Goal: Transaction & Acquisition: Obtain resource

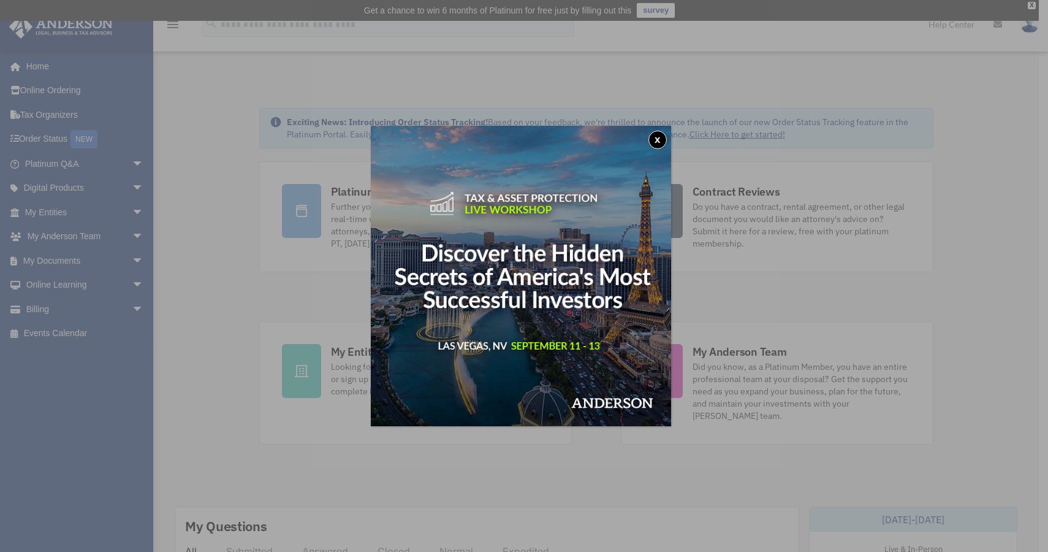
click at [663, 136] on button "x" at bounding box center [658, 140] width 18 height 18
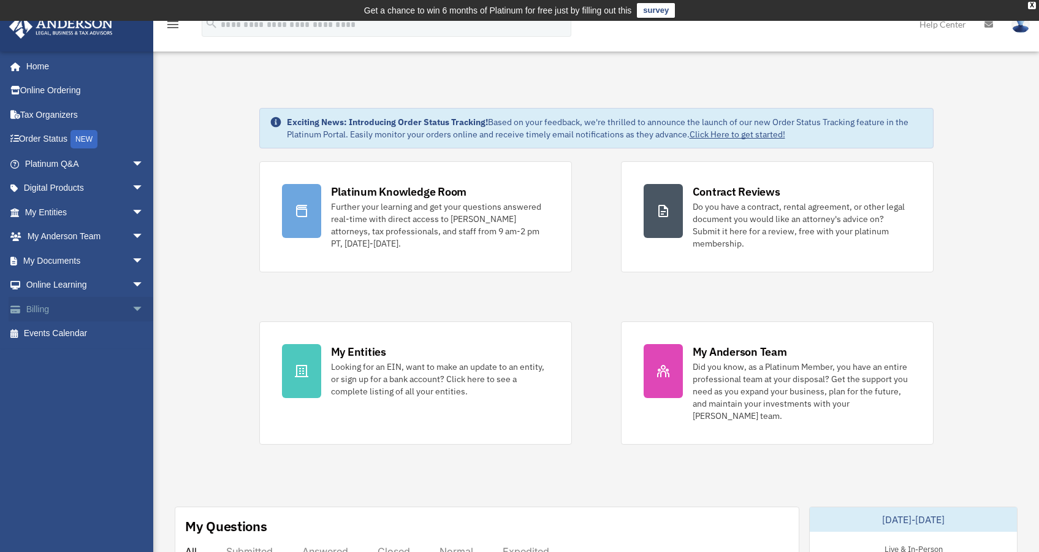
click at [68, 307] on link "Billing arrow_drop_down" at bounding box center [86, 309] width 154 height 25
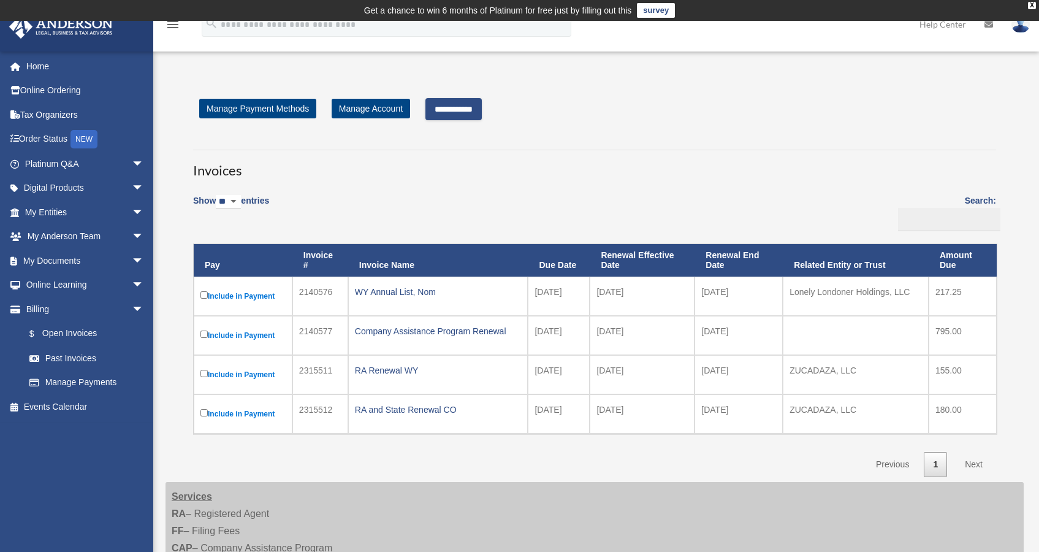
click at [208, 335] on label "Include in Payment" at bounding box center [242, 335] width 85 height 15
click at [479, 110] on input "**********" at bounding box center [453, 109] width 56 height 22
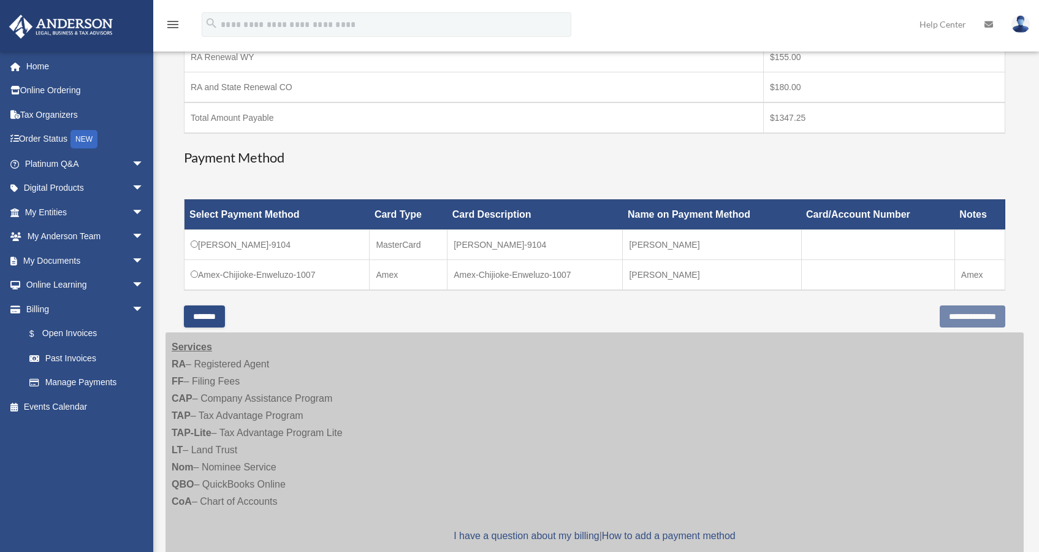
scroll to position [328, 0]
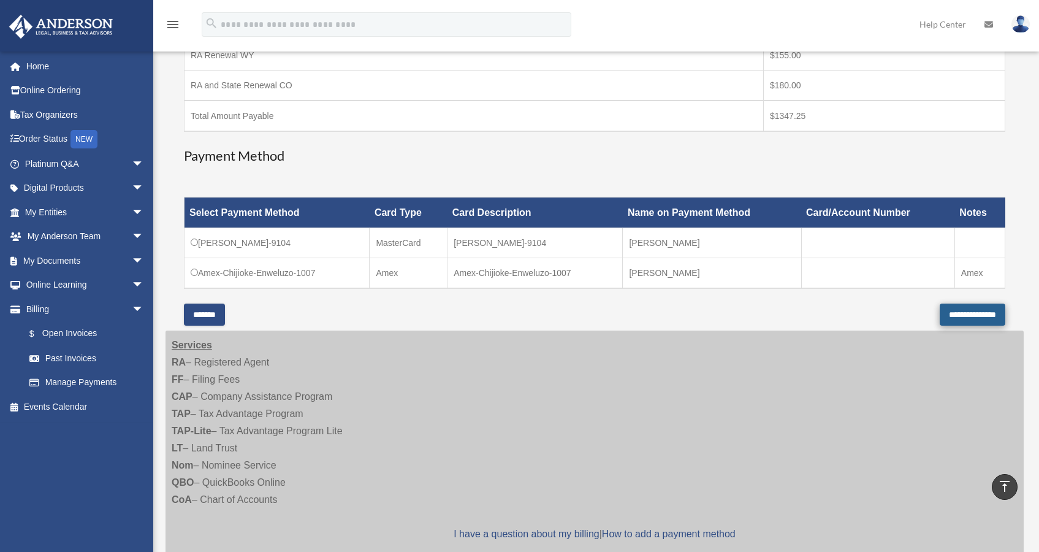
click at [967, 314] on input "**********" at bounding box center [973, 314] width 66 height 22
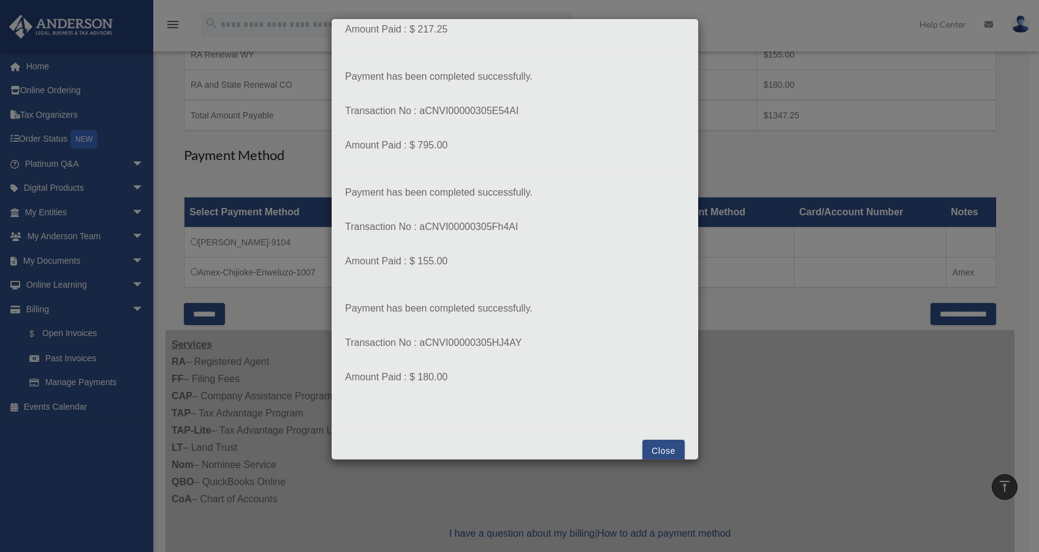
scroll to position [131, 0]
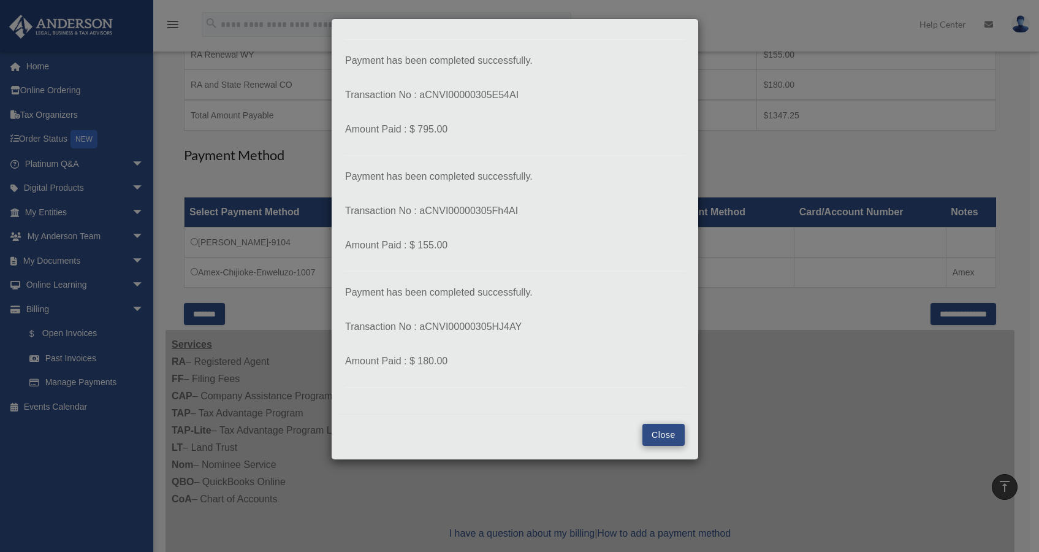
click at [652, 430] on button "Close" at bounding box center [663, 435] width 42 height 22
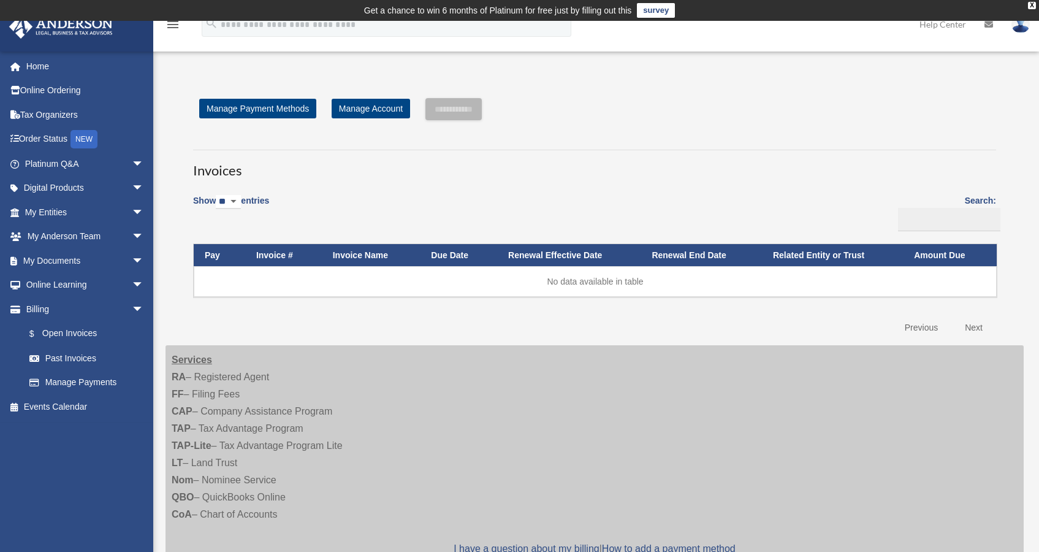
click at [175, 25] on icon "menu" at bounding box center [173, 24] width 15 height 15
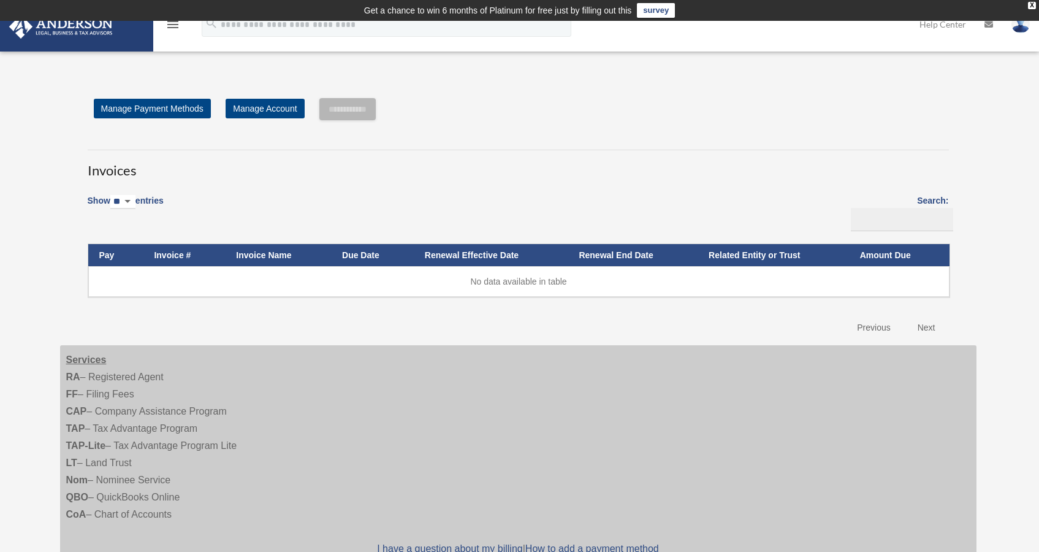
click at [173, 25] on icon "menu" at bounding box center [173, 24] width 15 height 15
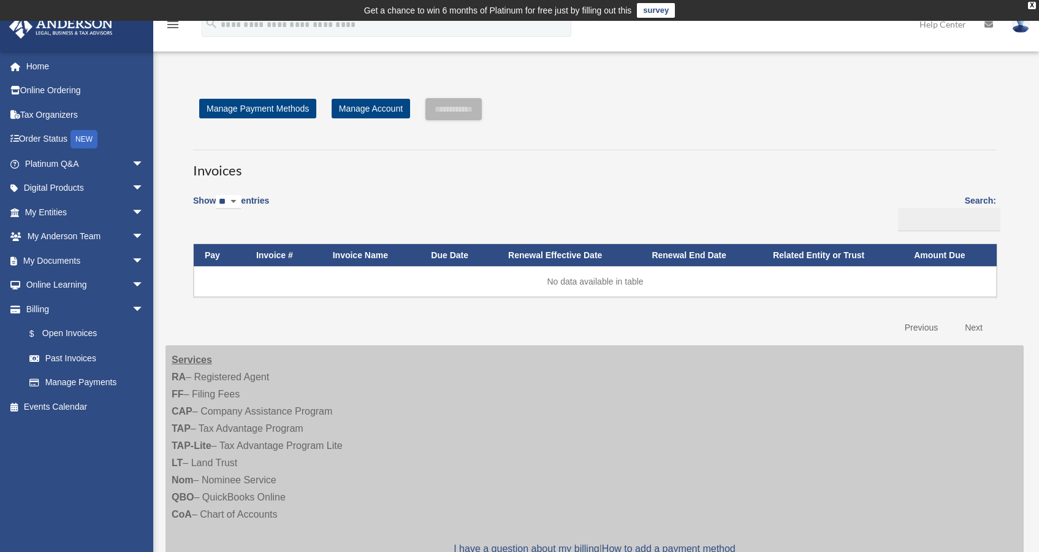
click at [1020, 26] on img at bounding box center [1021, 24] width 18 height 18
click at [83, 352] on link "Past Invoices" at bounding box center [89, 358] width 145 height 25
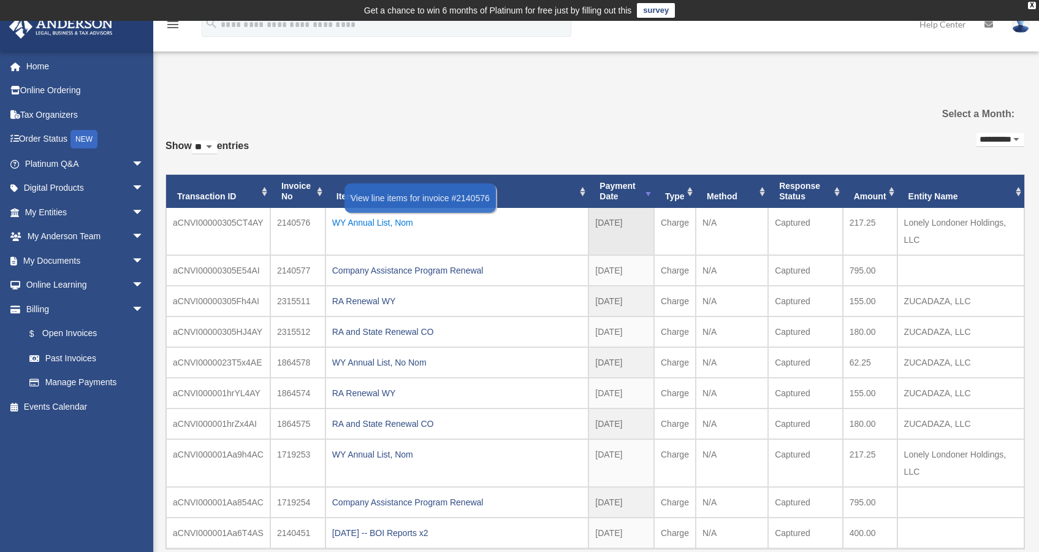
click at [354, 218] on div "WY Annual List, Nom" at bounding box center [457, 222] width 250 height 17
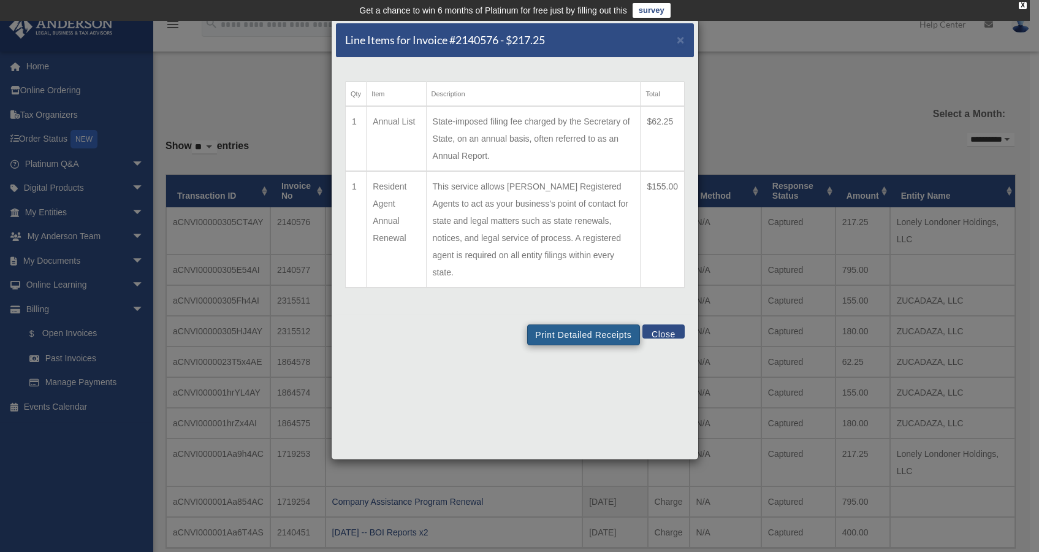
click at [598, 324] on button "Print Detailed Receipts" at bounding box center [583, 334] width 112 height 21
click at [674, 324] on button "Close" at bounding box center [663, 331] width 42 height 14
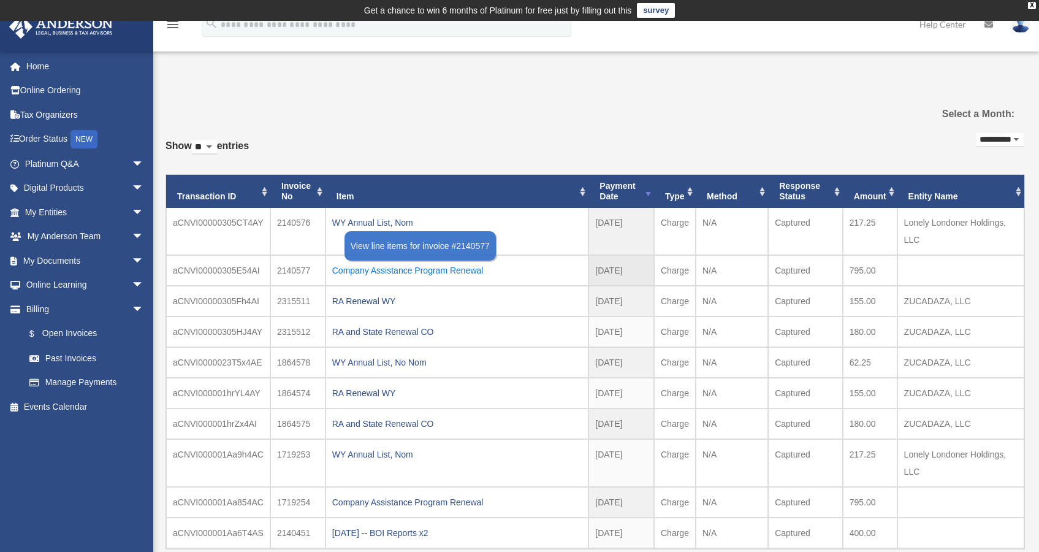
click at [416, 265] on div "Company Assistance Program Renewal" at bounding box center [457, 270] width 250 height 17
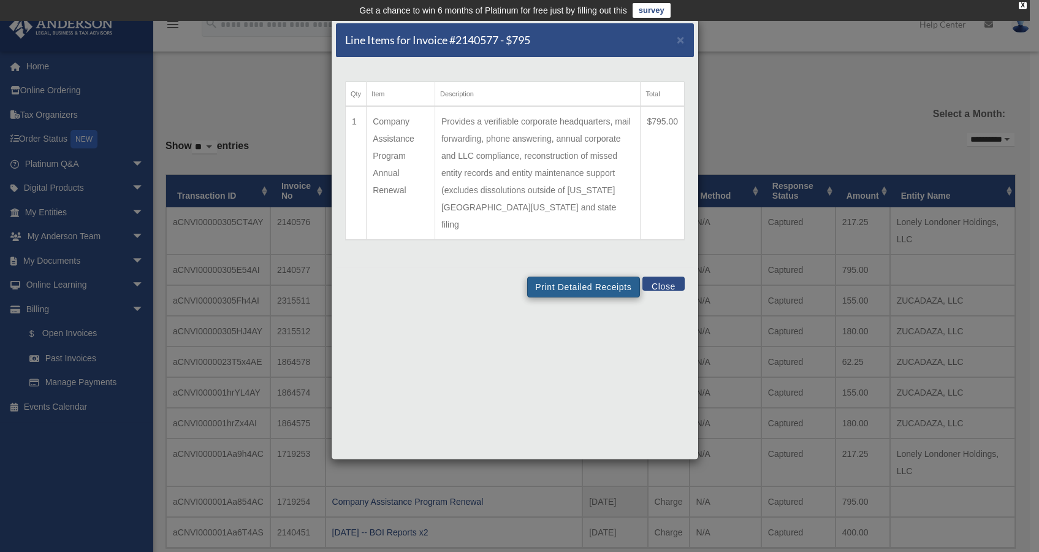
click at [568, 276] on button "Print Detailed Receipts" at bounding box center [583, 286] width 112 height 21
click at [661, 276] on button "Close" at bounding box center [663, 283] width 42 height 14
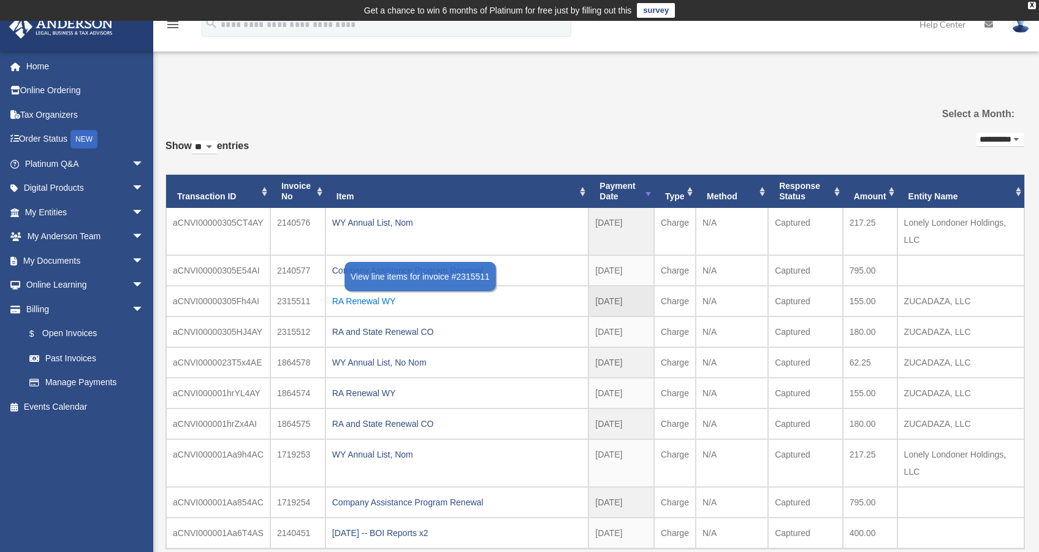
click at [384, 297] on div "RA Renewal WY" at bounding box center [457, 300] width 250 height 17
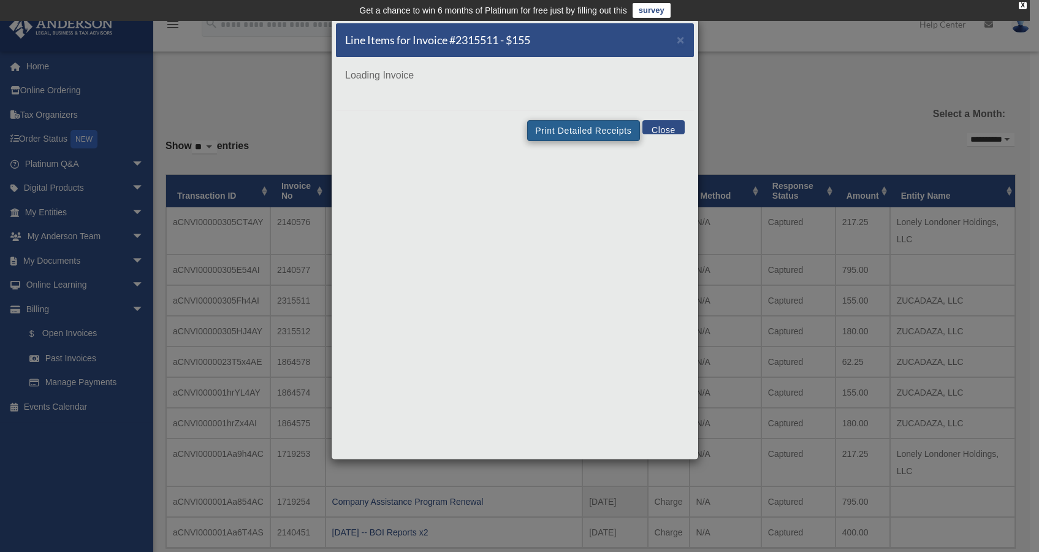
click at [570, 137] on button "Print Detailed Receipts" at bounding box center [583, 130] width 112 height 21
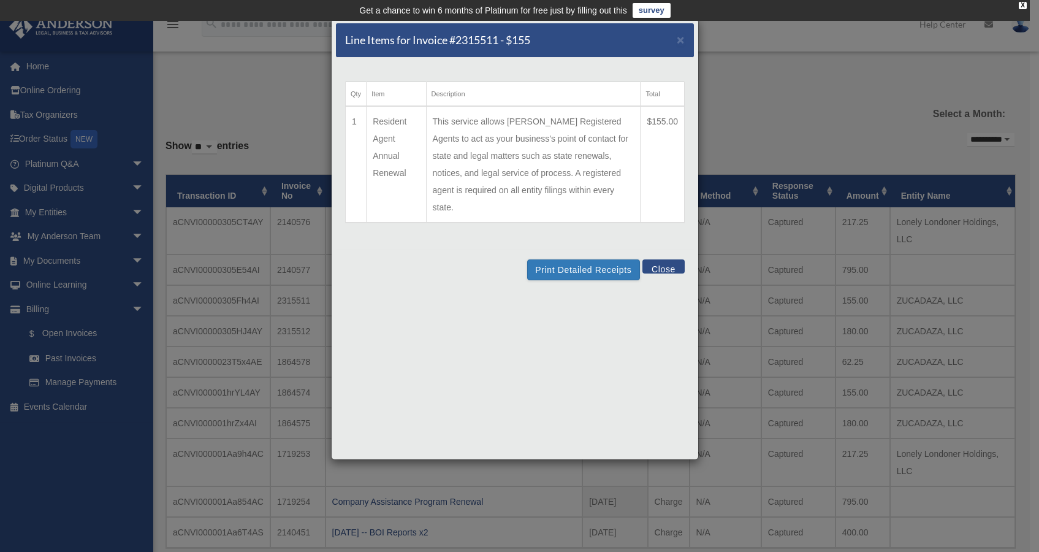
click at [666, 259] on button "Close" at bounding box center [663, 266] width 42 height 14
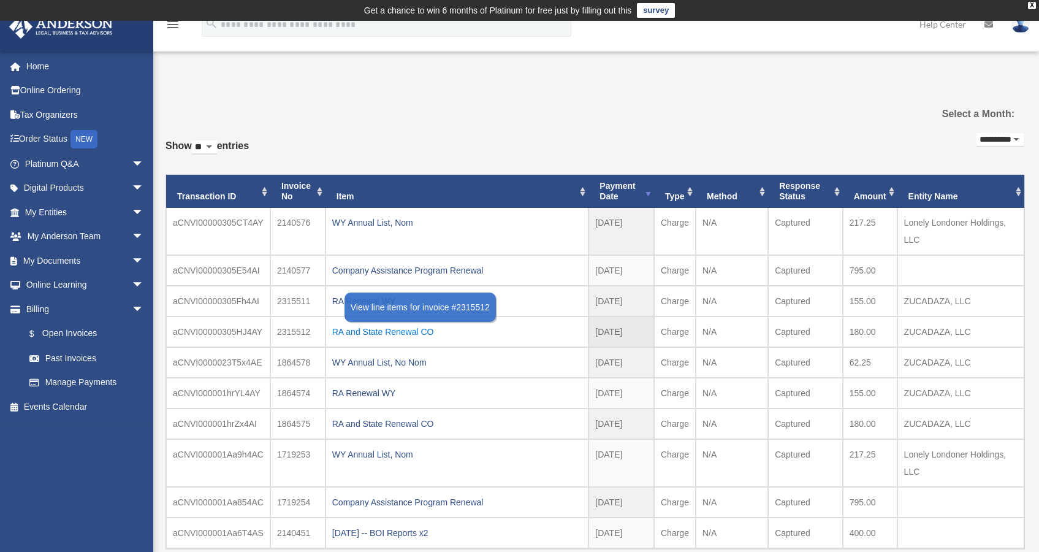
click at [410, 330] on div "RA and State Renewal CO" at bounding box center [457, 331] width 250 height 17
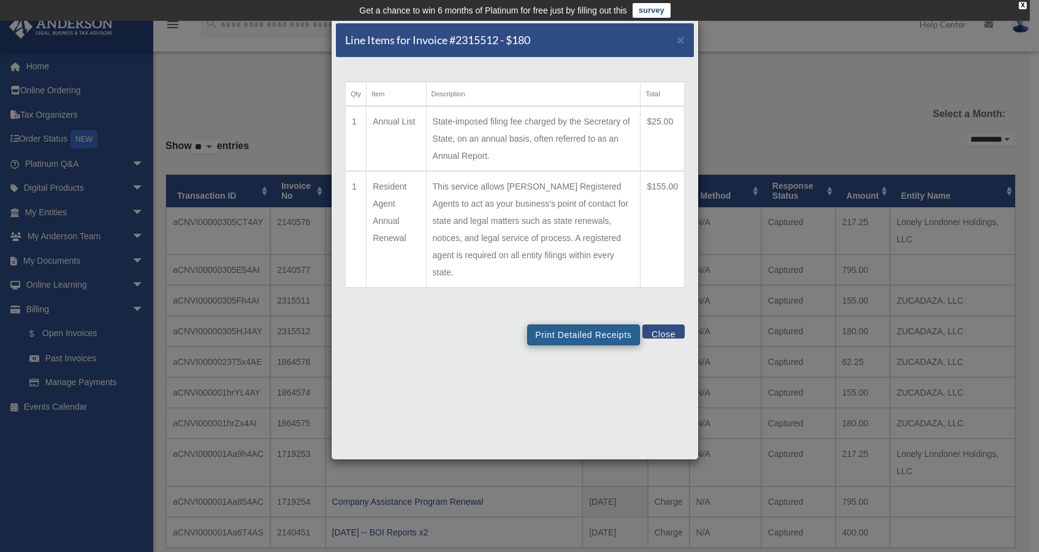
click at [595, 135] on td "State-imposed filing fee charged by the Secretary of State, on an annual basis,…" at bounding box center [533, 138] width 215 height 65
click at [593, 324] on button "Print Detailed Receipts" at bounding box center [583, 334] width 112 height 21
click at [665, 324] on button "Close" at bounding box center [663, 331] width 42 height 14
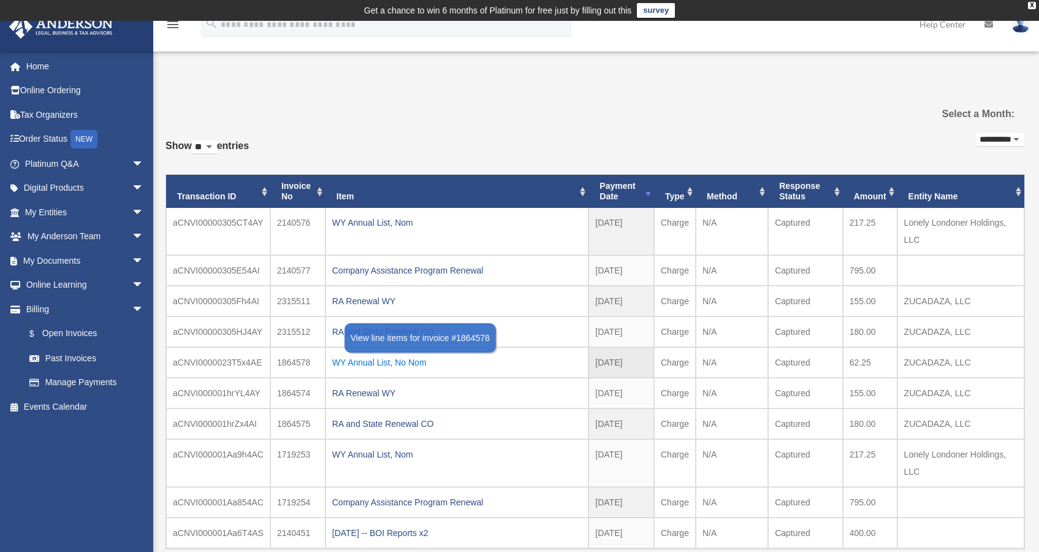
click at [406, 360] on div "WY Annual List, No Nom" at bounding box center [457, 362] width 250 height 17
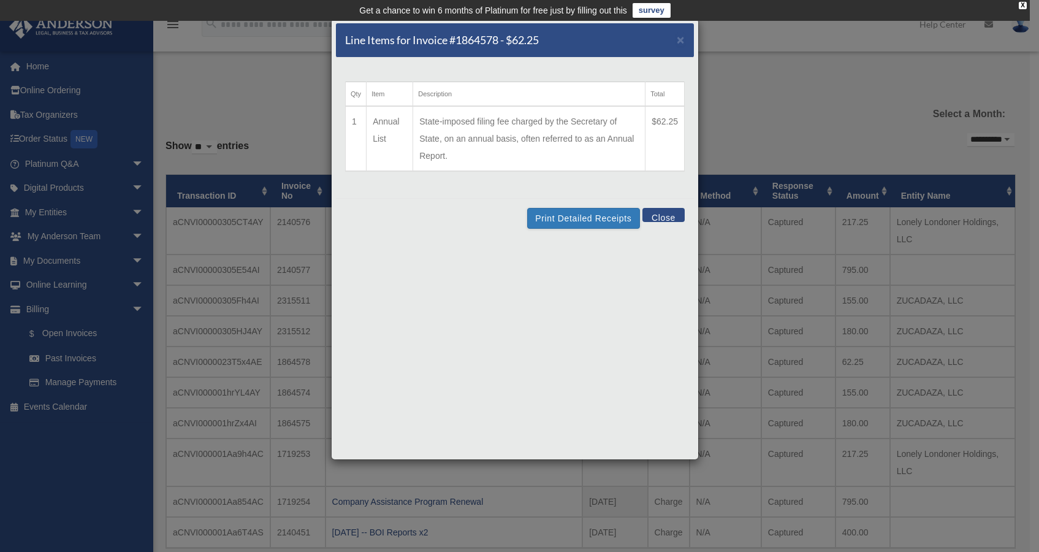
click at [586, 198] on div "Print Detailed Receipts Close" at bounding box center [515, 218] width 358 height 40
click at [595, 208] on button "Print Detailed Receipts" at bounding box center [583, 218] width 112 height 21
click at [668, 208] on button "Close" at bounding box center [663, 215] width 42 height 14
